Goal: Complete application form

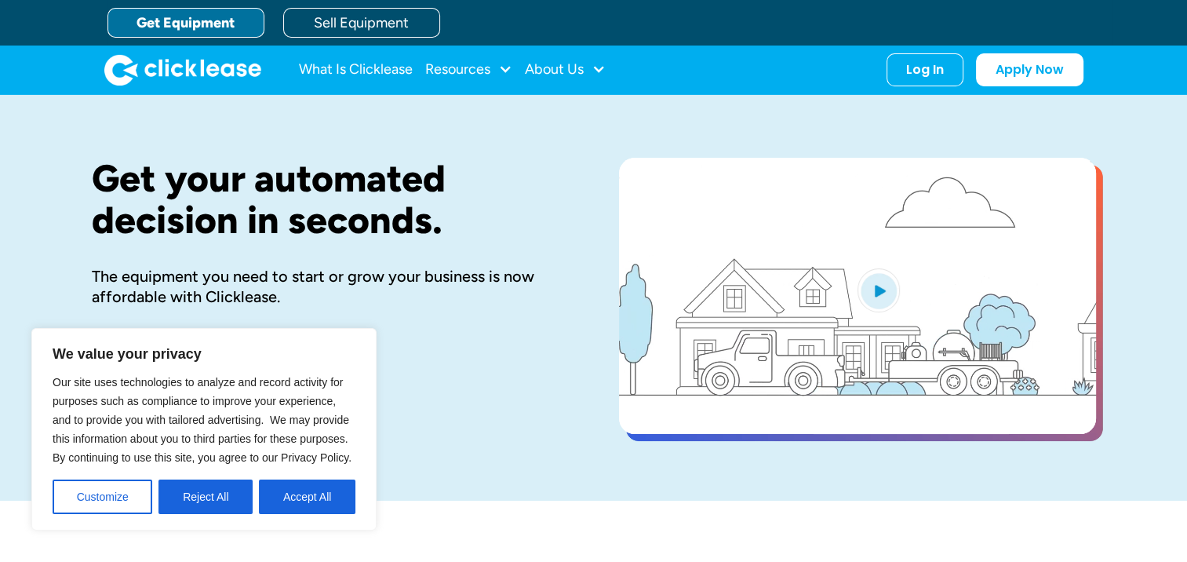
click at [168, 18] on link "Get Equipment" at bounding box center [185, 23] width 157 height 30
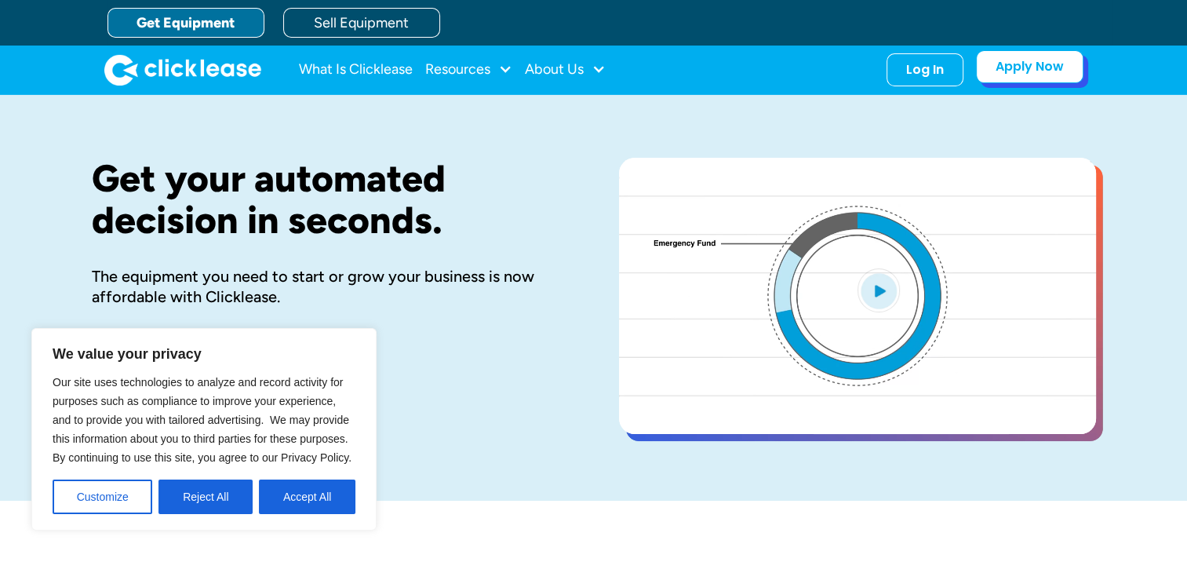
click at [1009, 75] on link "Apply Now" at bounding box center [1029, 66] width 107 height 33
